Goal: Browse casually

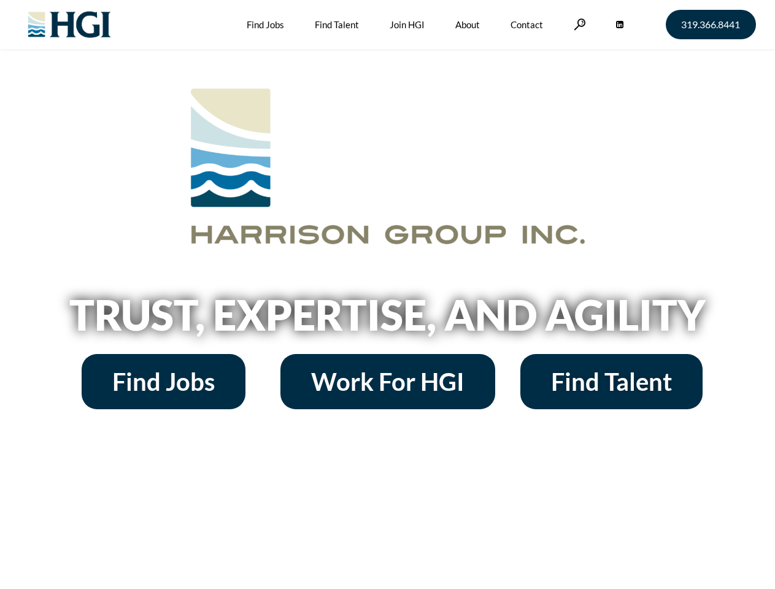
click at [387, 294] on h2 "Trust, Expertise, and Agility" at bounding box center [387, 315] width 699 height 42
click at [578, 24] on link at bounding box center [580, 24] width 12 height 12
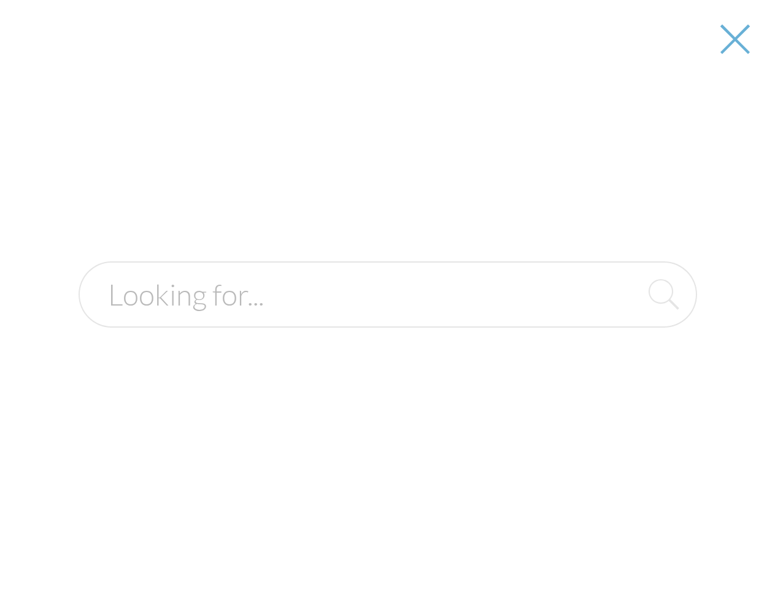
click at [387, 319] on h2 "Trust, Expertise, and Agility" at bounding box center [387, 315] width 699 height 42
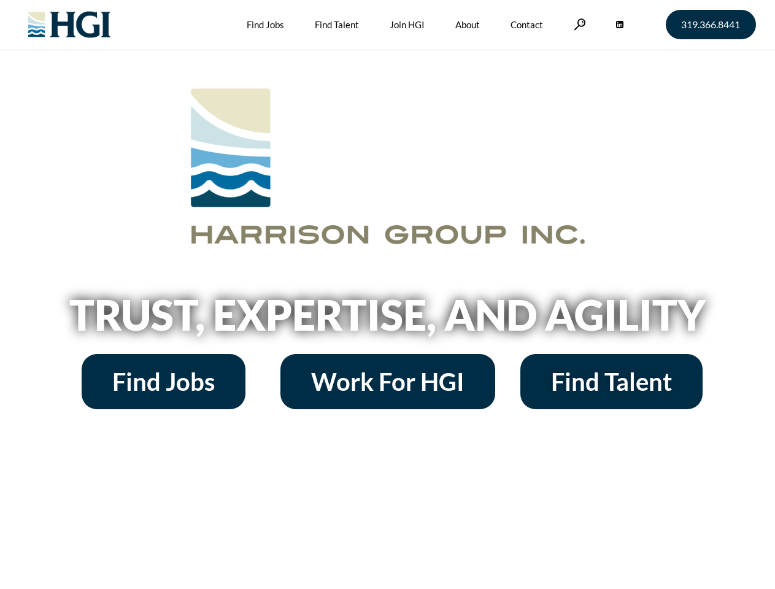
click at [387, 294] on h2 "Trust, Expertise, and Agility" at bounding box center [387, 315] width 699 height 42
click at [578, 24] on link at bounding box center [580, 24] width 12 height 12
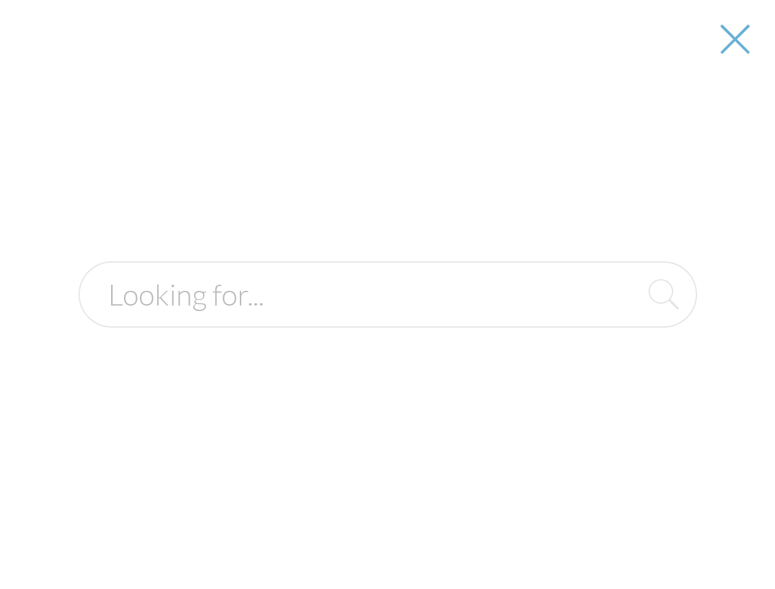
click at [387, 319] on h2 "Trust, Expertise, and Agility" at bounding box center [387, 315] width 699 height 42
